Goal: Check status: Verify the current state of an ongoing process or item

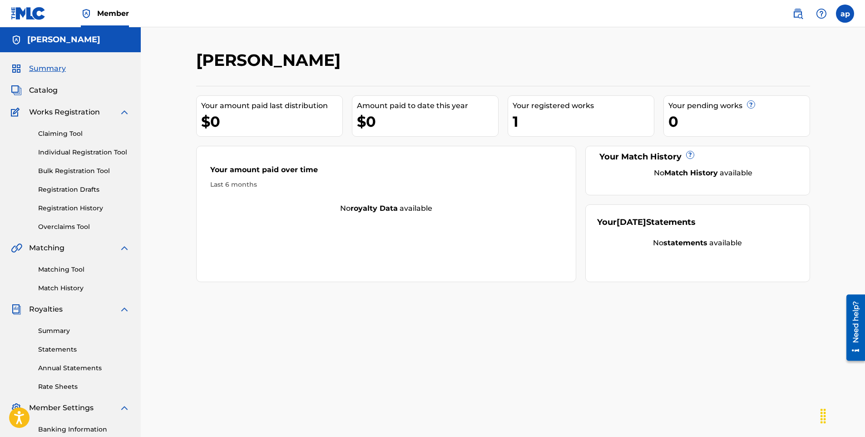
click at [74, 116] on span "Works Registration" at bounding box center [64, 112] width 71 height 11
click at [37, 94] on span "Catalog" at bounding box center [43, 90] width 29 height 11
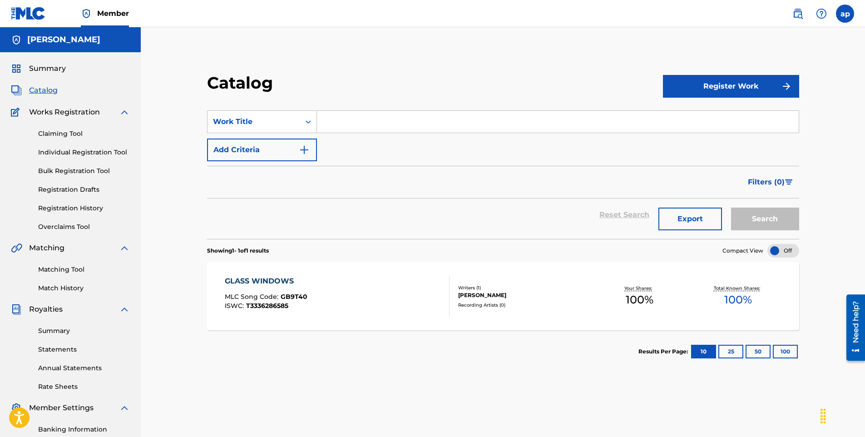
click at [709, 93] on button "Register Work" at bounding box center [731, 86] width 136 height 23
click at [697, 116] on link "Individual" at bounding box center [731, 116] width 136 height 22
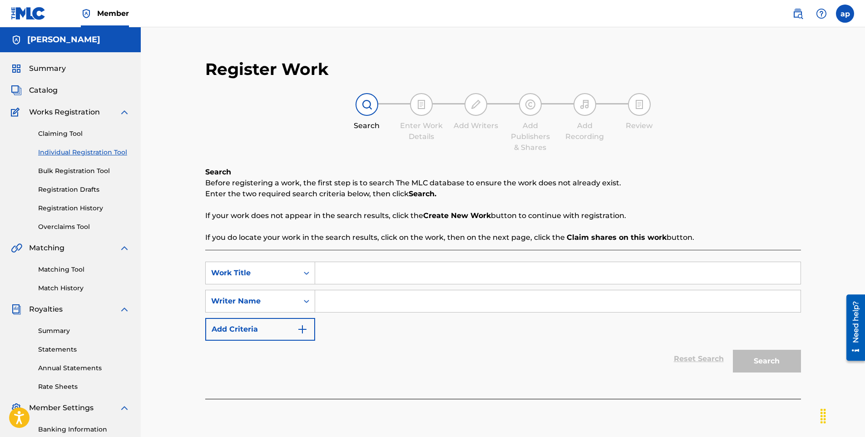
click at [62, 328] on link "Summary" at bounding box center [84, 331] width 92 height 10
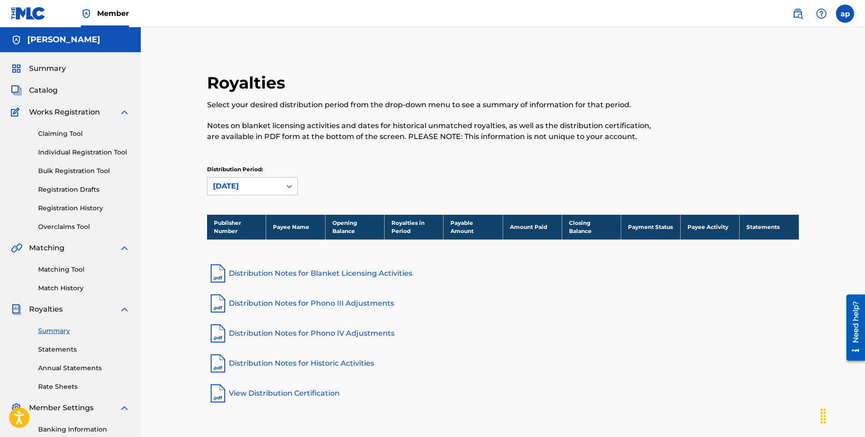
click at [58, 312] on span "Royalties" at bounding box center [46, 309] width 34 height 11
click at [117, 119] on div "Claiming Tool Individual Registration Tool Bulk Registration Tool Registration …" at bounding box center [70, 175] width 119 height 114
click at [120, 116] on div "Works Registration Claiming Tool Individual Registration Tool Bulk Registration…" at bounding box center [70, 169] width 119 height 125
click at [120, 116] on img at bounding box center [124, 112] width 11 height 11
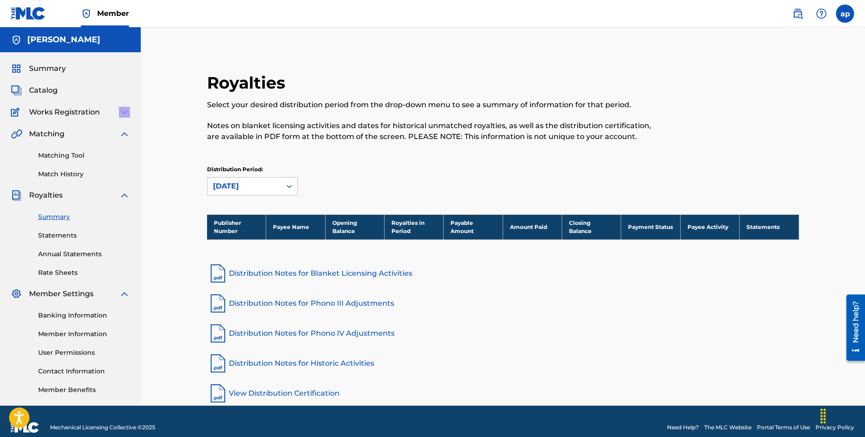
click at [45, 91] on span "Catalog" at bounding box center [43, 90] width 29 height 11
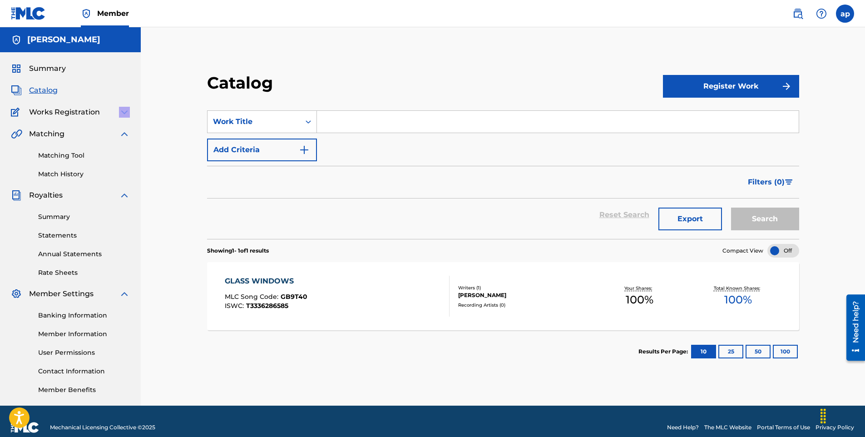
click at [34, 71] on span "Summary" at bounding box center [47, 68] width 37 height 11
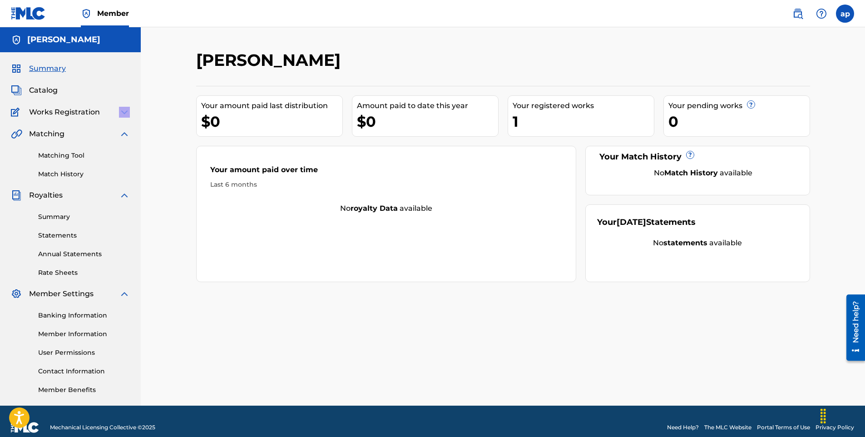
click at [55, 91] on span "Catalog" at bounding box center [43, 90] width 29 height 11
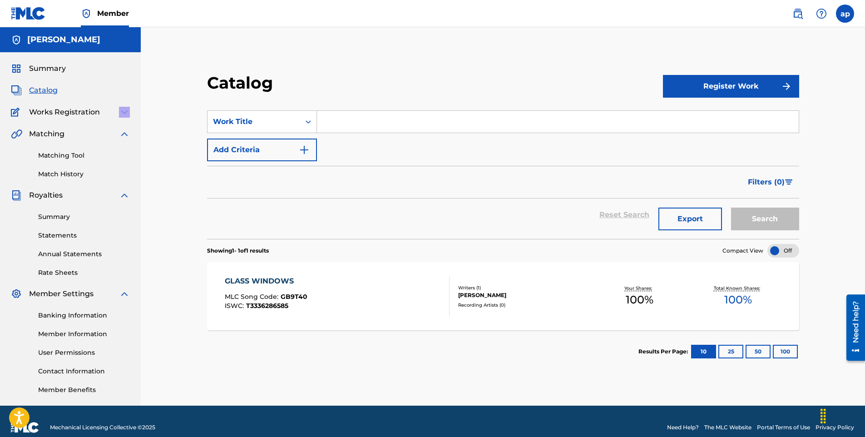
click at [414, 300] on div "GLASS WINDOWS MLC Song Code : GB9T40 ISWC : T3336286585" at bounding box center [337, 296] width 225 height 41
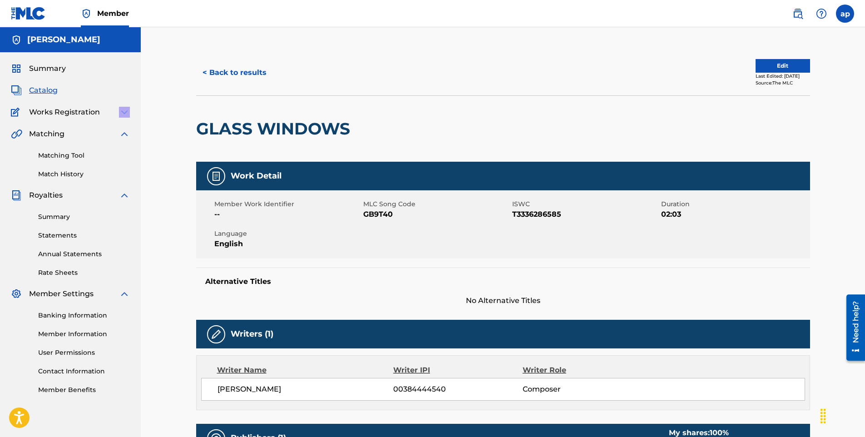
click at [238, 71] on button "< Back to results" at bounding box center [234, 72] width 77 height 23
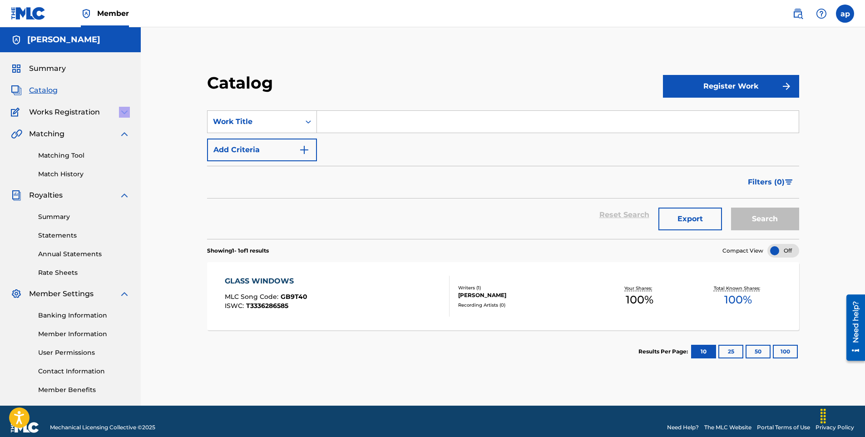
click at [130, 112] on div "Summary Catalog Works Registration Claiming Tool Individual Registration Tool B…" at bounding box center [70, 228] width 141 height 353
drag, startPoint x: 130, startPoint y: 112, endPoint x: 123, endPoint y: 113, distance: 7.3
click at [123, 113] on img at bounding box center [124, 112] width 11 height 11
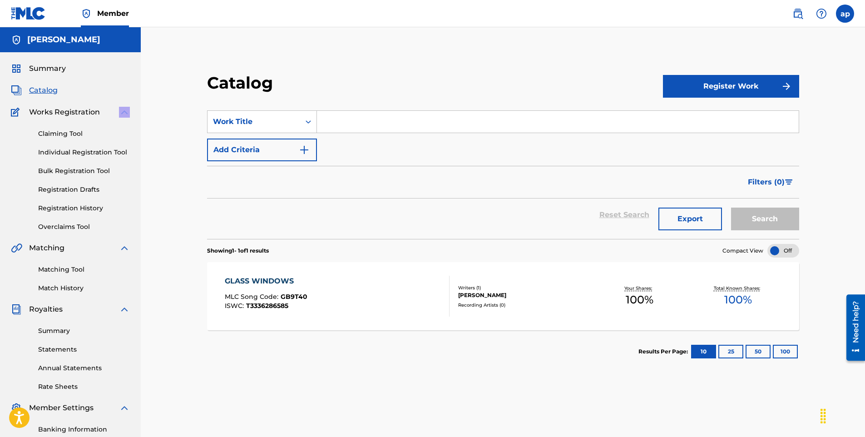
click at [82, 207] on link "Registration History" at bounding box center [84, 208] width 92 height 10
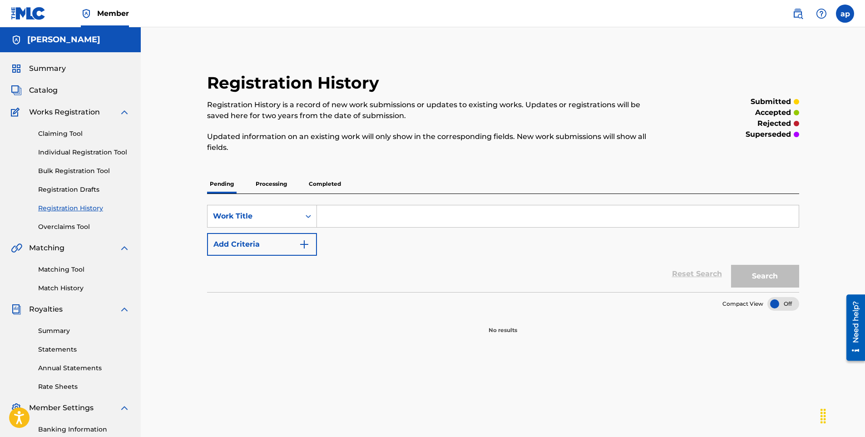
click at [275, 184] on p "Processing" at bounding box center [271, 183] width 37 height 19
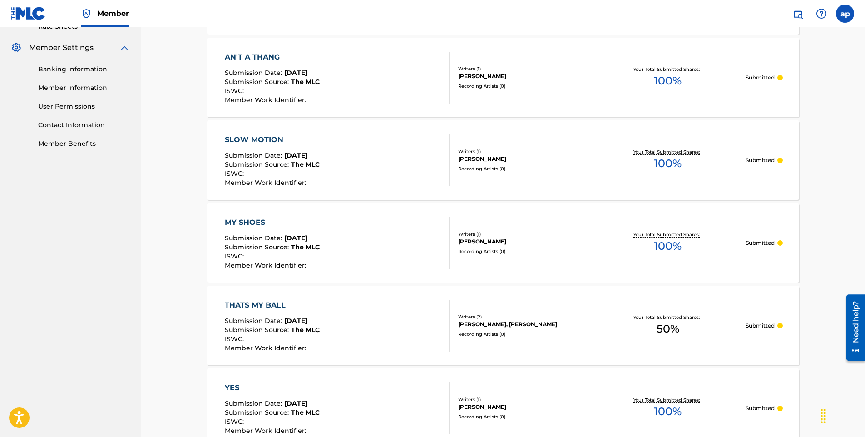
scroll to position [359, 0]
click at [286, 243] on div "Submission Date : [DATE]" at bounding box center [272, 240] width 95 height 9
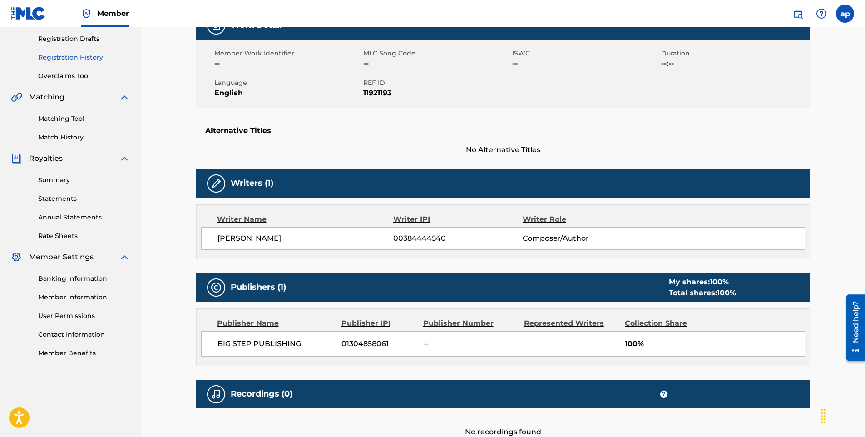
scroll to position [151, 0]
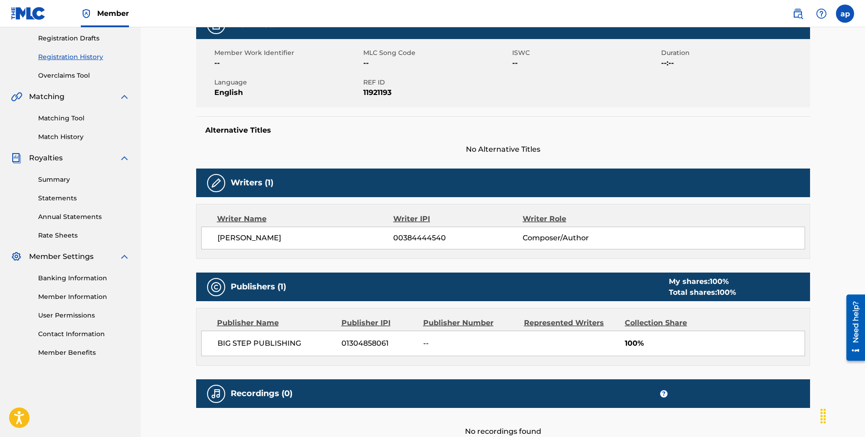
click at [768, 217] on div "Writer Name Writer IPI Writer Role" at bounding box center [503, 218] width 604 height 11
click at [718, 212] on div "Writer Name Writer IPI Writer Role [PERSON_NAME] 00384444540 Composer/Author" at bounding box center [503, 231] width 614 height 55
click at [737, 243] on div "[PERSON_NAME] 00384444540 Composer/Author" at bounding box center [511, 237] width 587 height 11
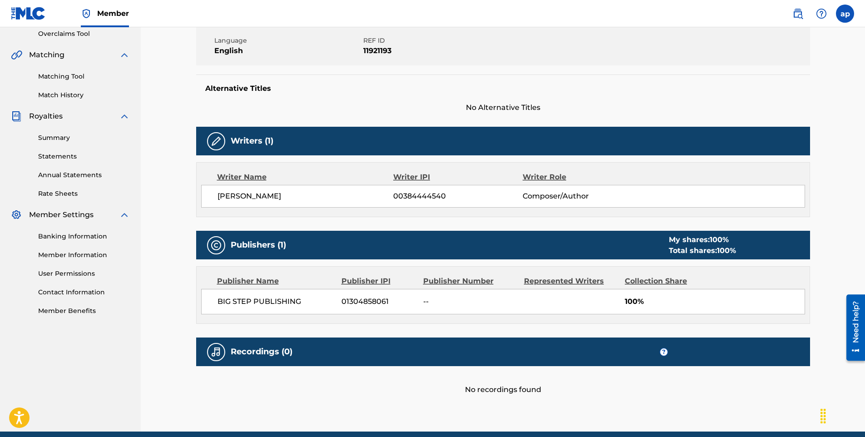
scroll to position [200, 0]
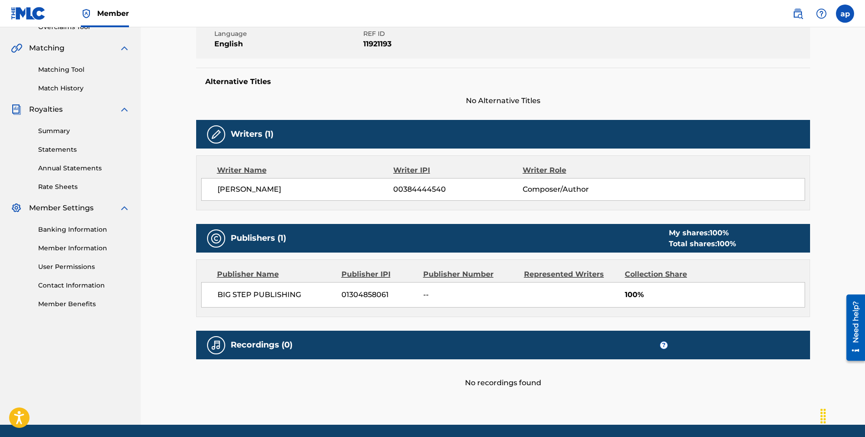
click at [716, 246] on div "Total shares: 100 %" at bounding box center [702, 243] width 67 height 11
click at [730, 216] on div "Work Detail Member Work Identifier -- MLC Song Code -- ISWC -- Duration --:-- L…" at bounding box center [503, 175] width 614 height 426
click at [696, 213] on div "Work Detail Member Work Identifier -- MLC Song Code -- ISWC -- Duration --:-- L…" at bounding box center [503, 175] width 614 height 426
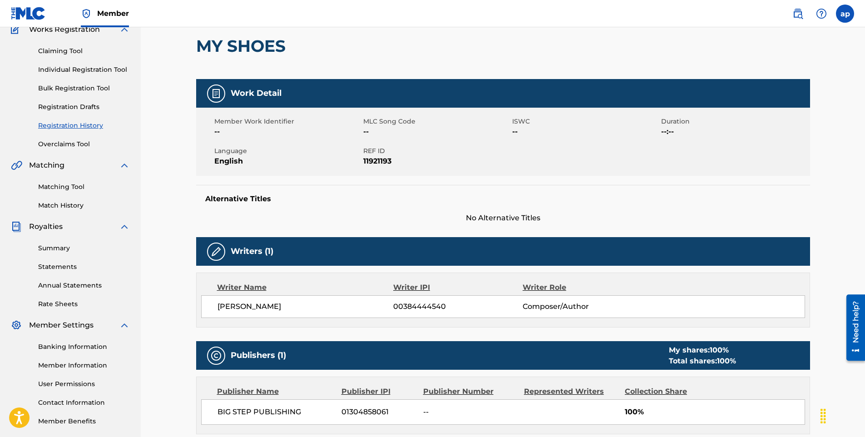
scroll to position [83, 0]
